Goal: Task Accomplishment & Management: Manage account settings

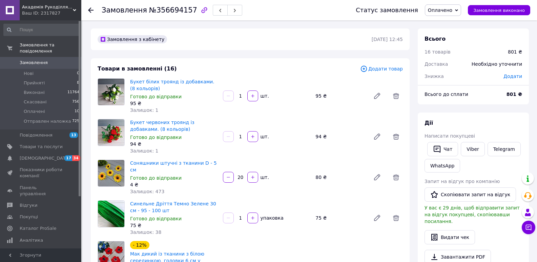
click at [340, 132] on div "94 ₴" at bounding box center [340, 136] width 55 height 9
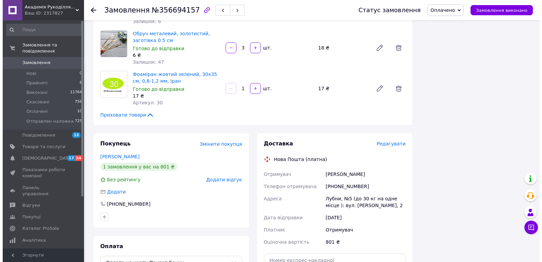
scroll to position [680, 0]
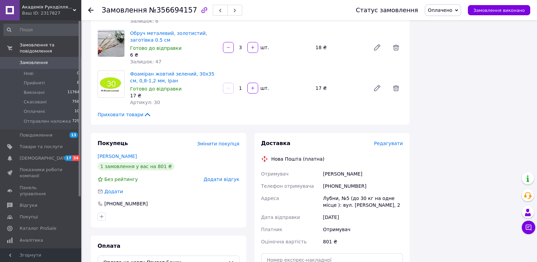
click at [383, 141] on span "Редагувати" at bounding box center [388, 143] width 29 height 5
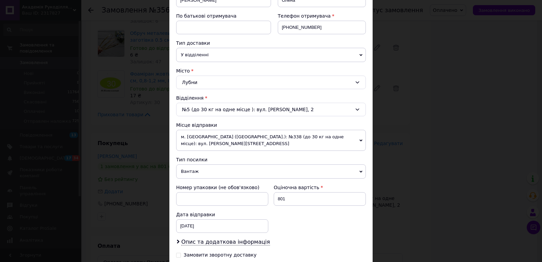
scroll to position [207, 0]
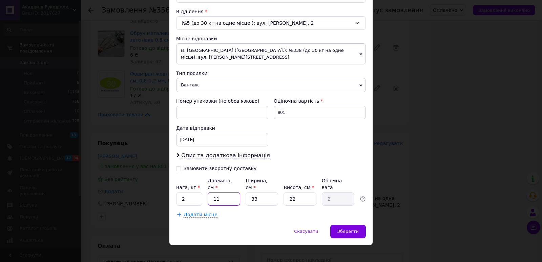
click at [220, 192] on input "11" at bounding box center [224, 199] width 33 height 14
click at [310, 192] on input "22" at bounding box center [300, 199] width 33 height 14
type input "2"
type input "0.18"
type input "24"
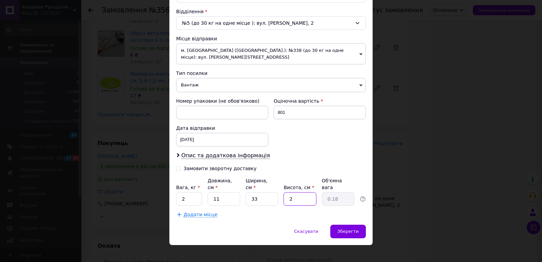
type input "2.18"
type input "24"
click at [267, 192] on input "33" at bounding box center [262, 199] width 33 height 14
type input "3"
type input "0.2"
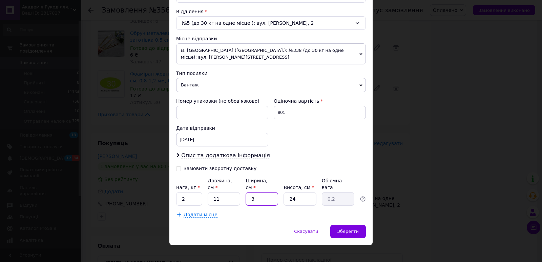
type input "34"
type input "2.24"
type input "34"
click at [186, 192] on input "2" at bounding box center [189, 199] width 26 height 14
type input "1"
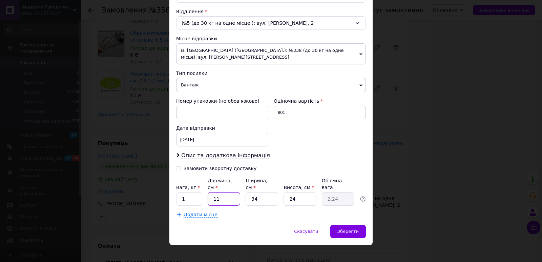
click at [225, 193] on input "11" at bounding box center [224, 199] width 33 height 14
type input "1"
type input "0.2"
type input "9"
type input "1.84"
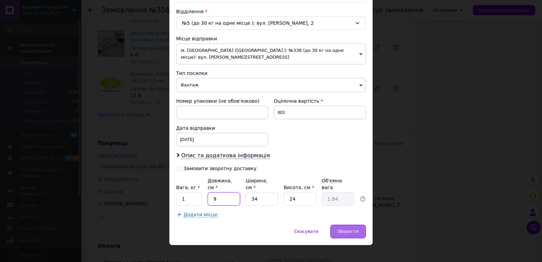
type input "9"
click at [345, 229] on span "Зберегти" at bounding box center [347, 231] width 21 height 5
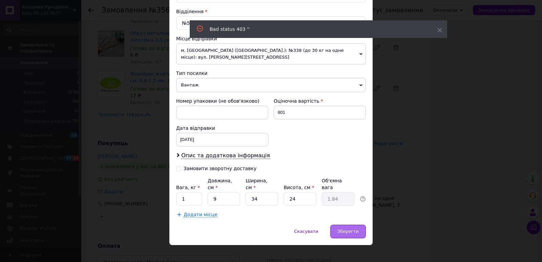
scroll to position [0, 0]
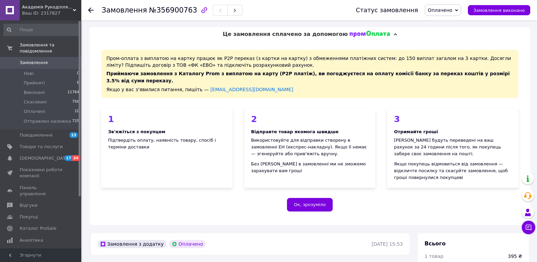
scroll to position [233, 0]
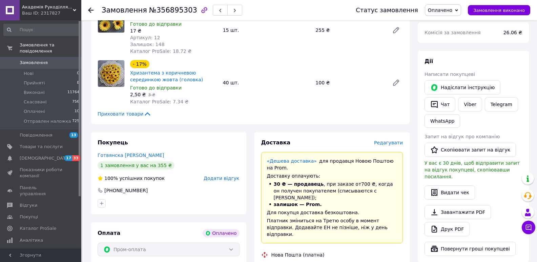
scroll to position [277, 0]
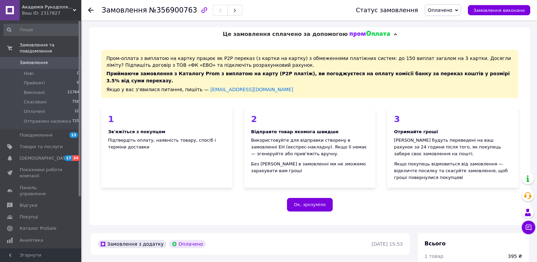
scroll to position [233, 0]
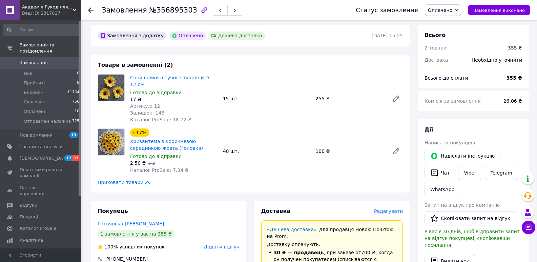
scroll to position [207, 0]
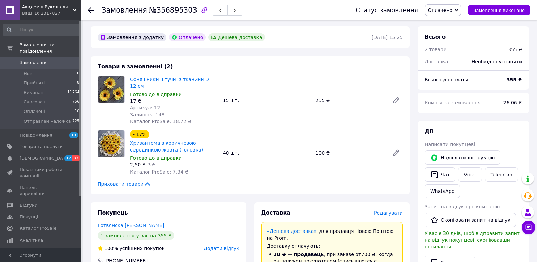
click at [365, 75] on div "Соняшники штучні з тканини D — 12 см Готово до відправки 17 ₴ Артикул: 12 Залиш…" at bounding box center [266, 100] width 278 height 51
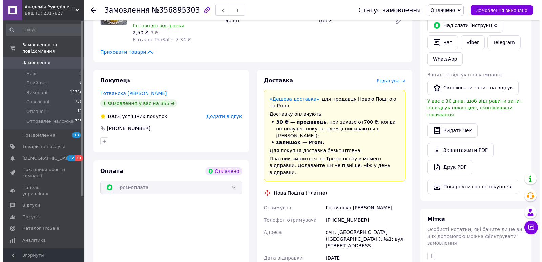
scroll to position [341, 0]
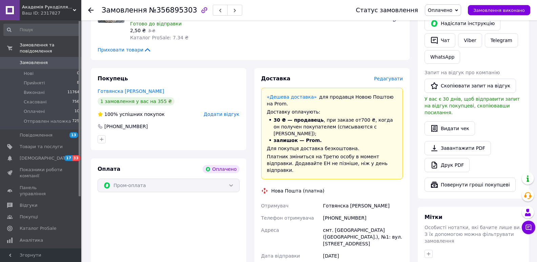
click at [389, 76] on span "Редагувати" at bounding box center [388, 78] width 29 height 5
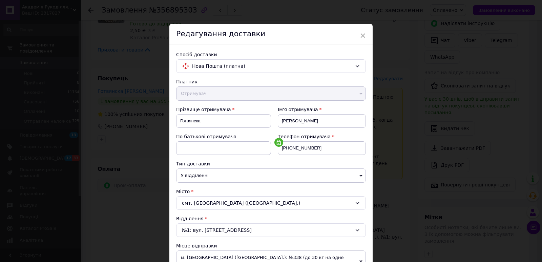
scroll to position [195, 0]
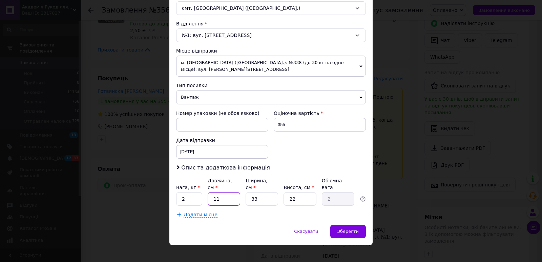
click at [221, 192] on input "11" at bounding box center [224, 199] width 33 height 14
type input "1"
type input "0.18"
type input "2"
type input "0.36"
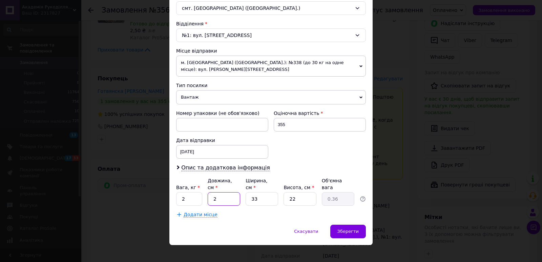
type input "21"
type input "3.81"
type input "21"
click at [273, 192] on input "33" at bounding box center [262, 199] width 33 height 14
type input "3"
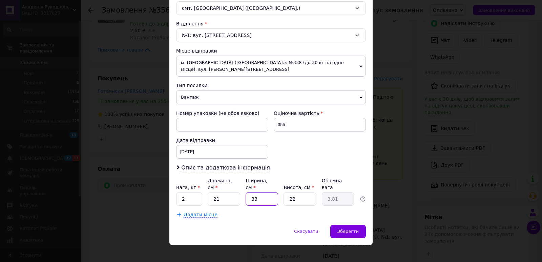
type input "0.35"
type input "1"
type input "0.12"
type input "18"
type input "2.08"
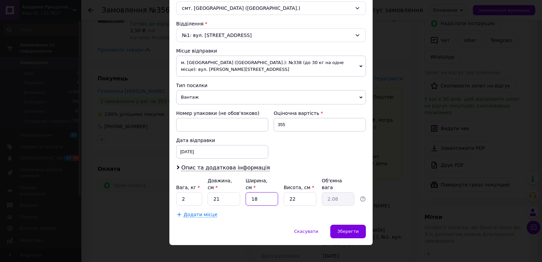
type input "18"
click at [304, 194] on input "22" at bounding box center [300, 199] width 33 height 14
type input "2"
type input "0.19"
type input "1"
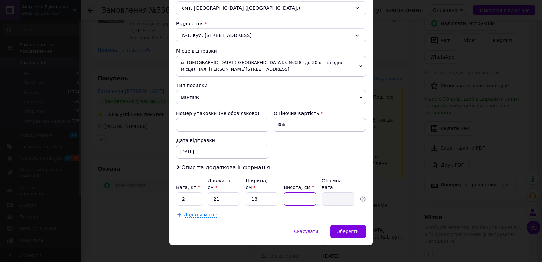
type input "0.1"
type input "14"
type input "1.32"
type input "14"
click at [185, 192] on input "2" at bounding box center [189, 199] width 26 height 14
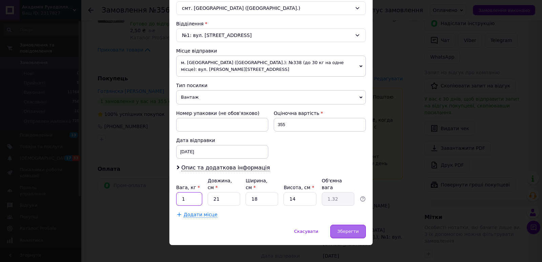
type input "1"
click at [351, 228] on div "Зберегти" at bounding box center [348, 232] width 36 height 14
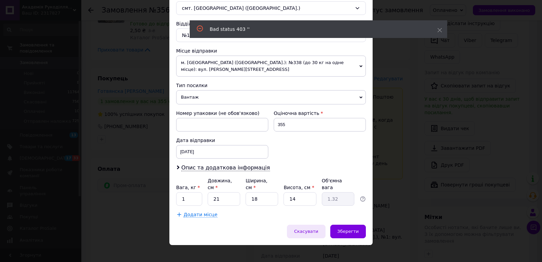
scroll to position [0, 0]
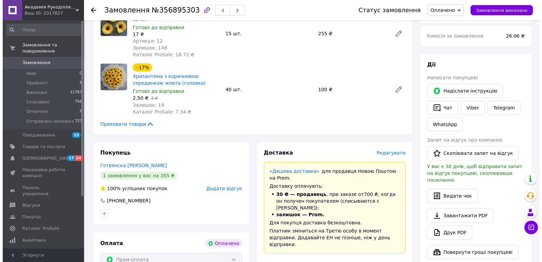
scroll to position [274, 0]
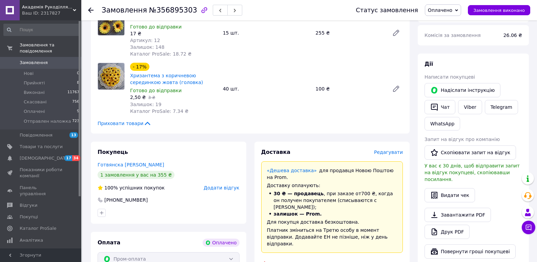
click at [393, 149] on span "Редагувати" at bounding box center [388, 151] width 29 height 5
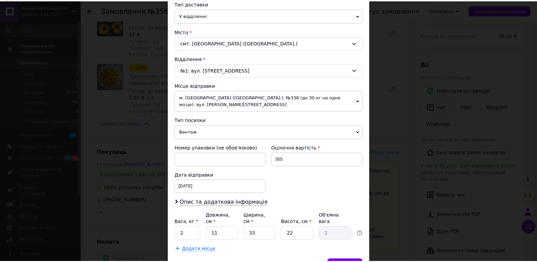
scroll to position [195, 0]
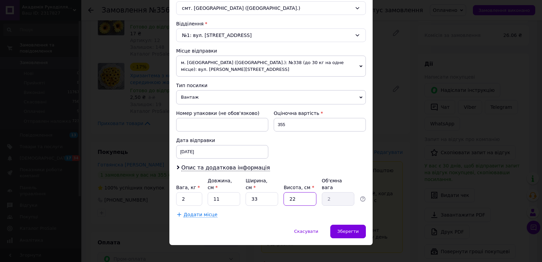
click at [298, 194] on input "22" at bounding box center [300, 199] width 33 height 14
type input "2"
type input "0.18"
type input "21"
type input "1.91"
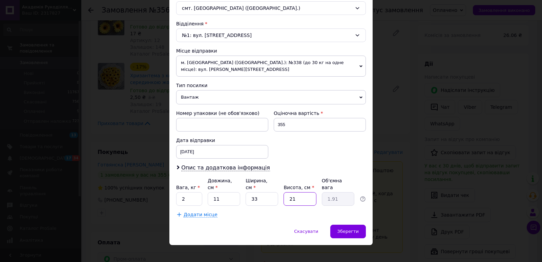
type input "21"
click at [266, 195] on input "33" at bounding box center [262, 199] width 33 height 14
type input "3"
type input "0.17"
type input "1"
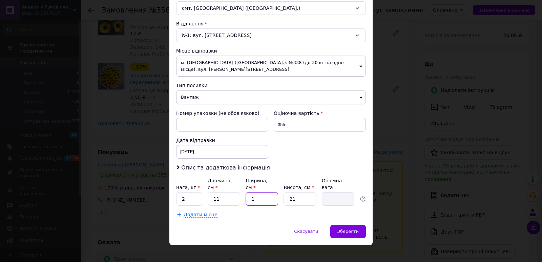
type input "0.1"
type input "18"
type input "1.04"
type input "18"
click at [222, 194] on input "11" at bounding box center [224, 199] width 33 height 14
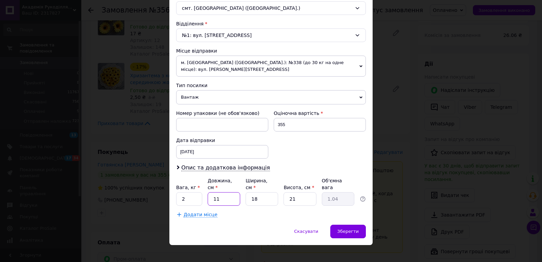
type input "1"
type input "0.1"
type input "14"
type input "1.32"
type input "14"
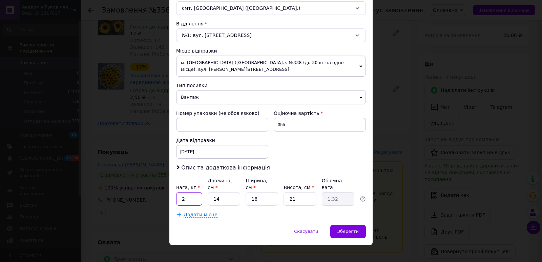
click at [183, 192] on input "2" at bounding box center [189, 199] width 26 height 14
type input "1"
click at [350, 229] on span "Зберегти" at bounding box center [347, 231] width 21 height 5
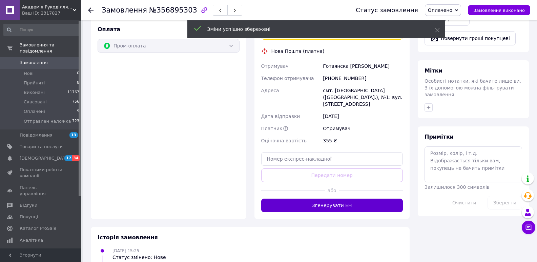
scroll to position [487, 0]
click at [336, 198] on button "Згенерувати ЕН" at bounding box center [332, 205] width 142 height 14
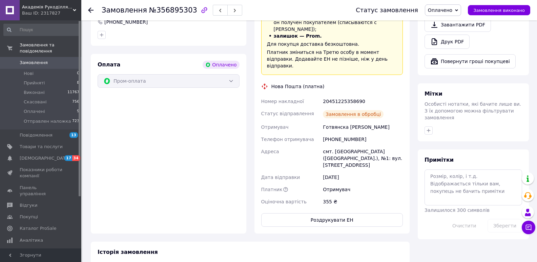
scroll to position [452, 0]
click at [460, 12] on span "Оплачено" at bounding box center [443, 10] width 36 height 12
click at [458, 52] on li "Отправлен наложка" at bounding box center [452, 54] width 54 height 10
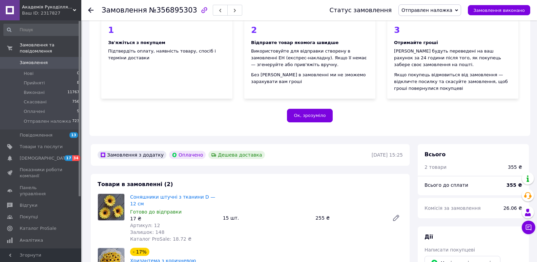
scroll to position [0, 0]
